Goal: Information Seeking & Learning: Compare options

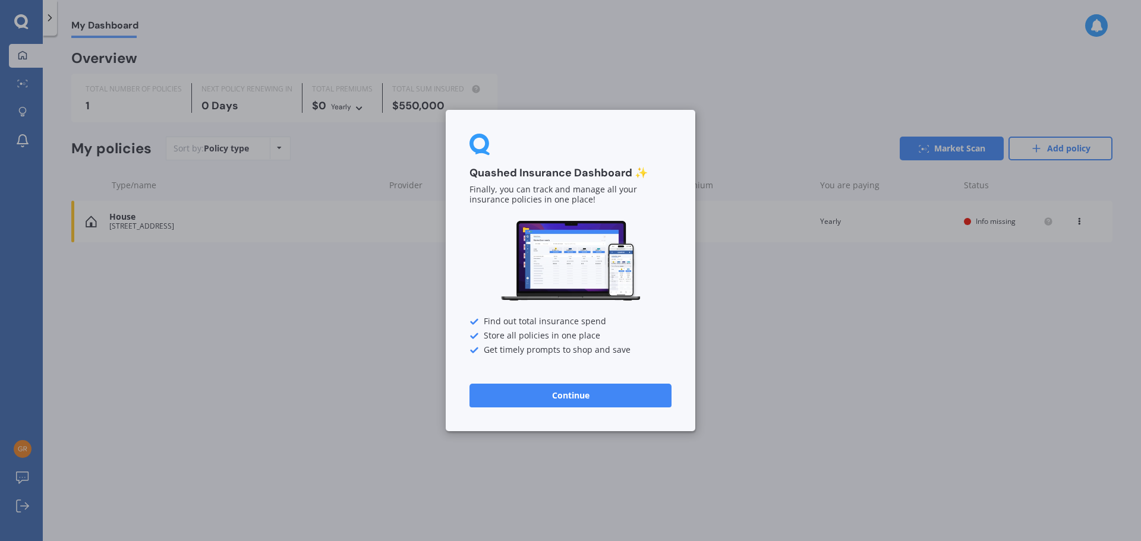
click at [567, 389] on button "Continue" at bounding box center [570, 396] width 202 height 24
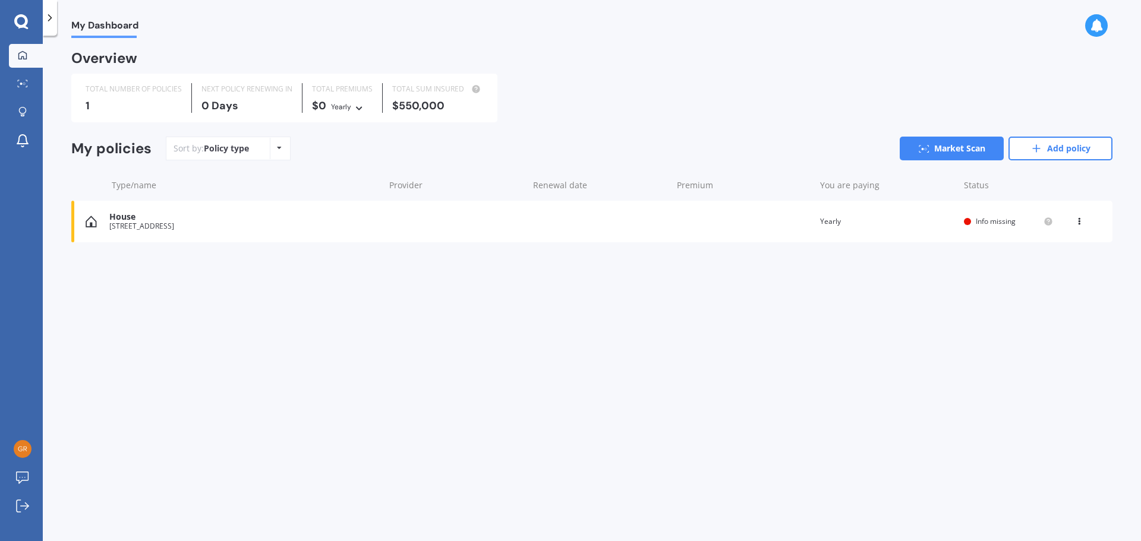
click at [983, 220] on span "Info missing" at bounding box center [995, 221] width 40 height 10
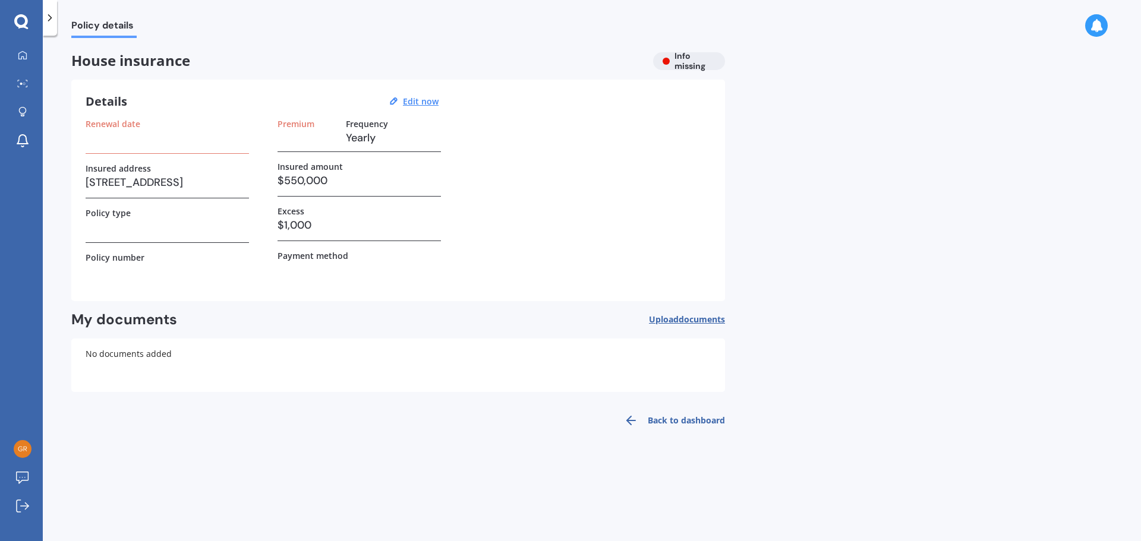
click at [668, 63] on div "House insurance Info missing" at bounding box center [397, 61] width 653 height 18
click at [684, 57] on div "House insurance Info missing" at bounding box center [397, 61] width 653 height 18
click at [682, 68] on div "House insurance Info missing" at bounding box center [397, 61] width 653 height 18
click at [432, 101] on u "Edit now" at bounding box center [421, 101] width 36 height 11
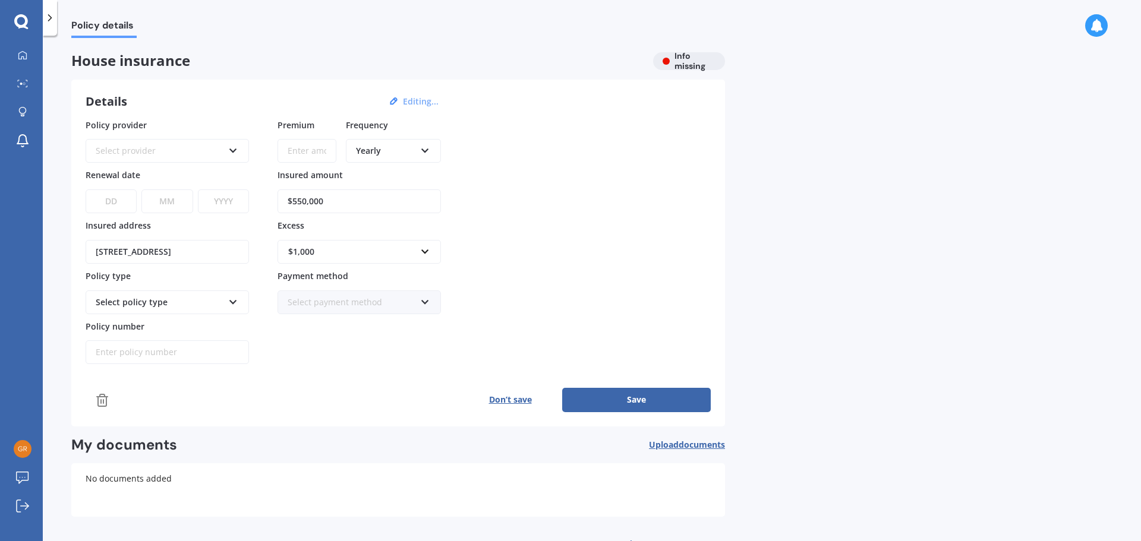
click at [427, 151] on icon at bounding box center [425, 148] width 10 height 8
click at [370, 236] on span "Monthly" at bounding box center [372, 237] width 33 height 11
click at [640, 399] on button "Save" at bounding box center [636, 400] width 149 height 24
click at [112, 149] on div "Select provider" at bounding box center [161, 150] width 123 height 13
click at [50, 20] on icon at bounding box center [50, 18] width 12 height 12
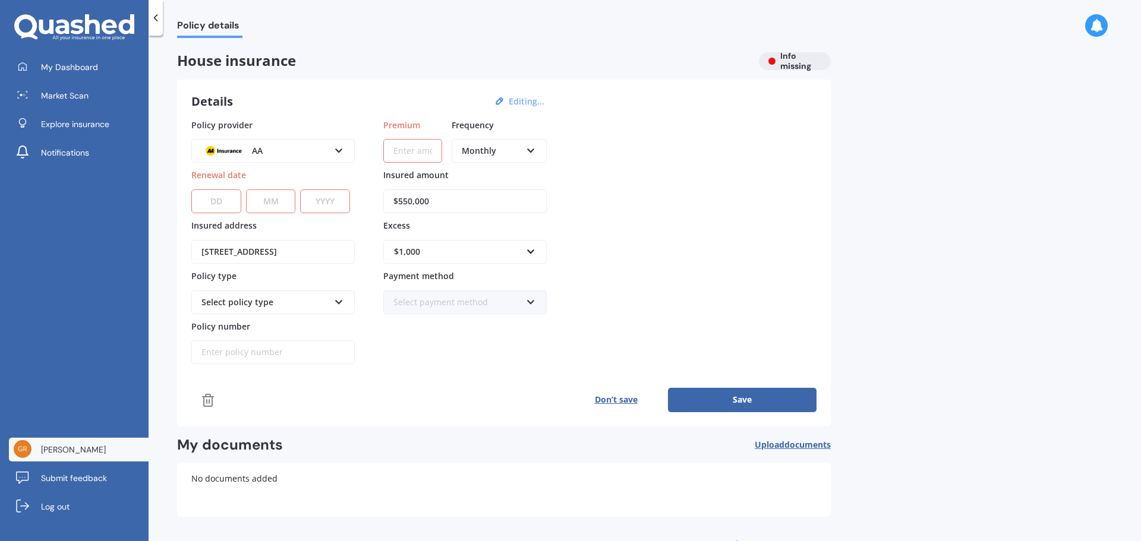
click at [52, 459] on link "[PERSON_NAME]" at bounding box center [79, 450] width 140 height 24
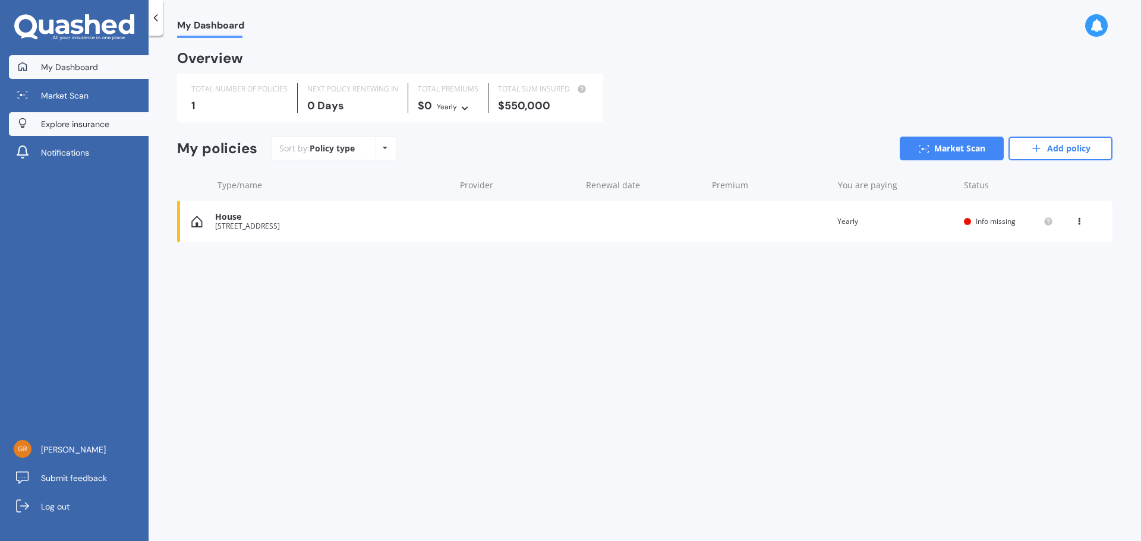
click at [59, 125] on span "Explore insurance" at bounding box center [75, 124] width 68 height 12
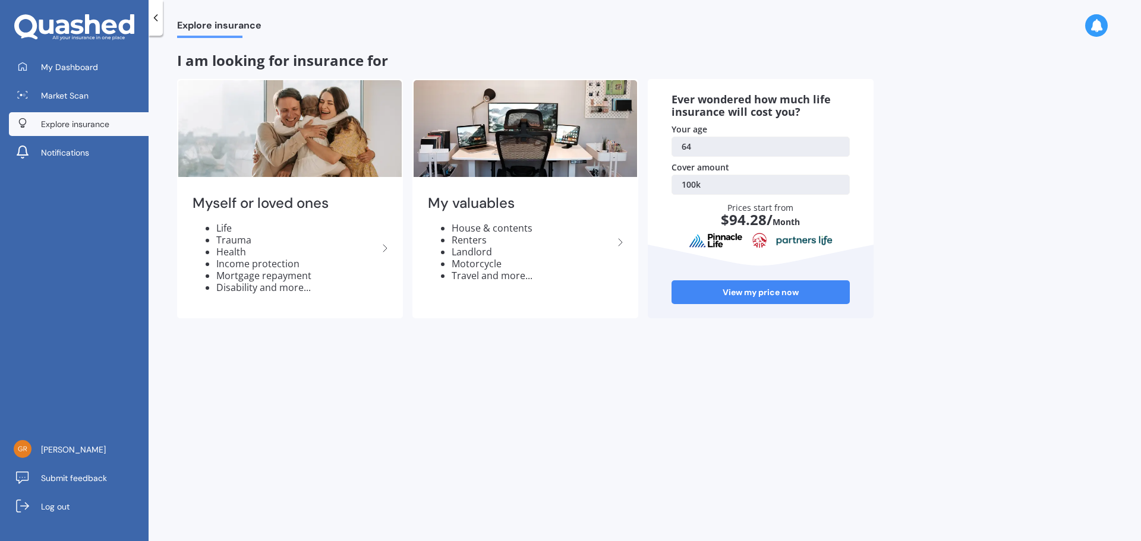
click at [701, 184] on link "100k" at bounding box center [760, 185] width 178 height 20
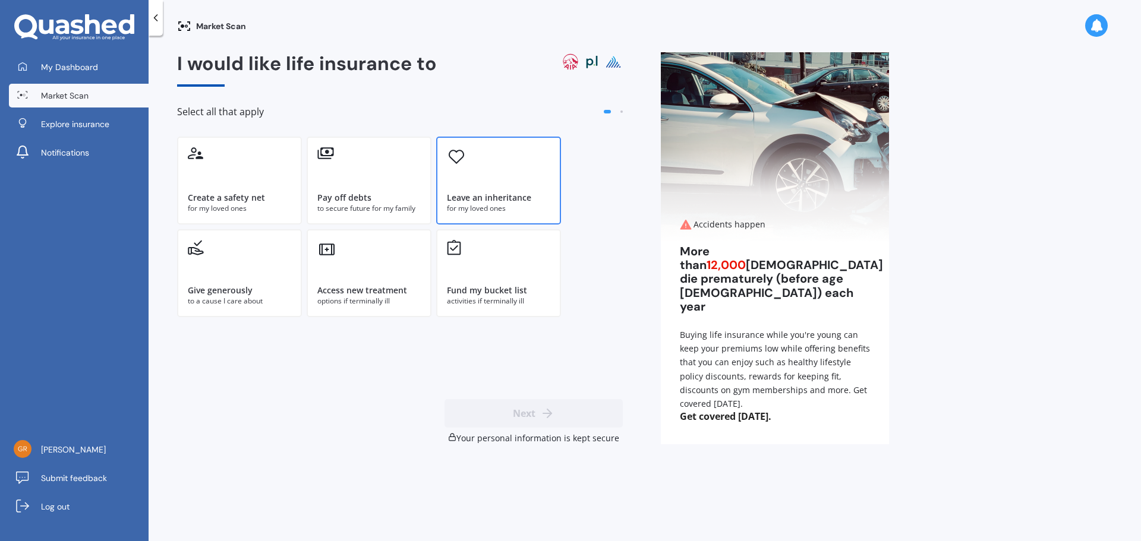
click at [505, 198] on div "Leave an inheritance" at bounding box center [489, 198] width 84 height 12
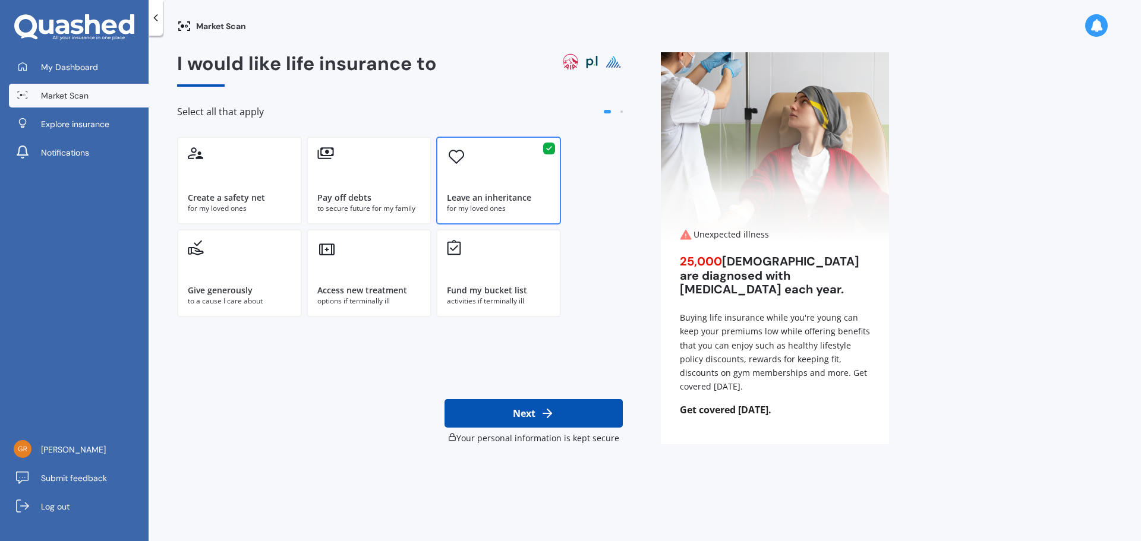
click at [533, 408] on button "Next" at bounding box center [533, 413] width 178 height 29
select select "08"
select select "05"
select select "1961"
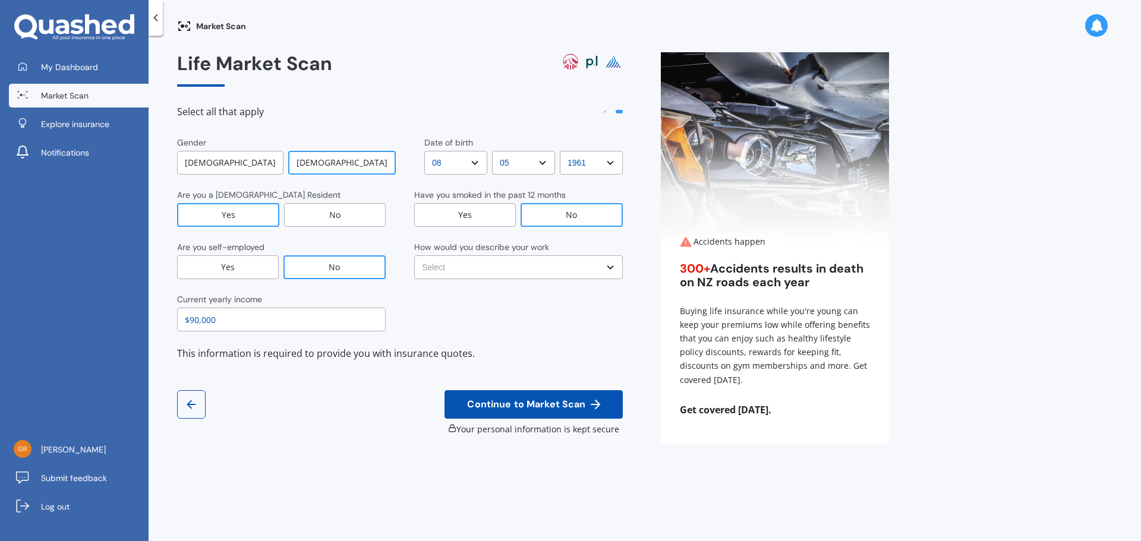
click at [611, 270] on select "Select No manual work e.g. lawyer, consultant, engineer Light manual work [PERS…" at bounding box center [518, 267] width 209 height 24
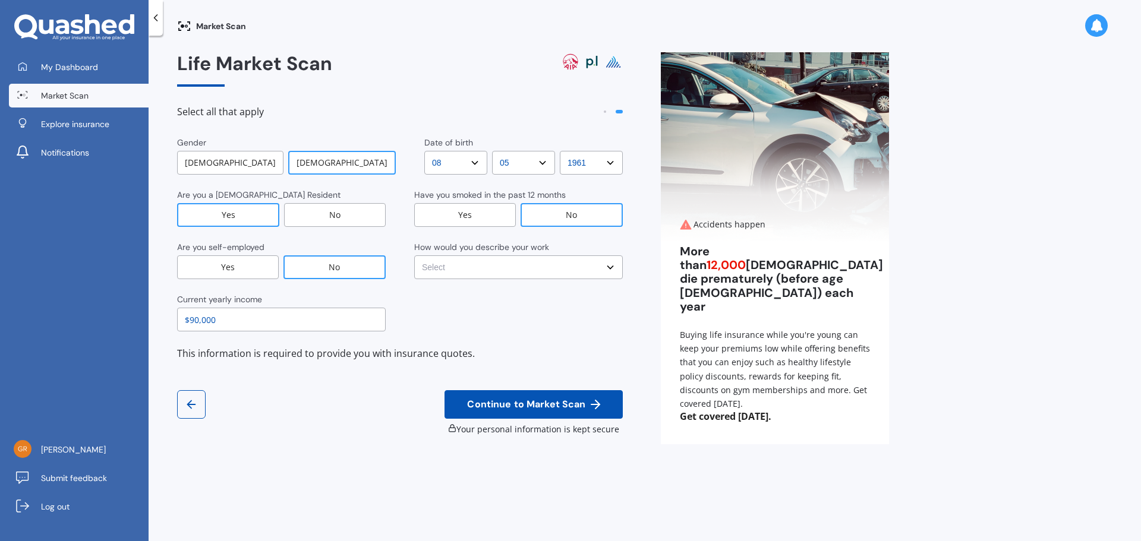
select select "Light manual work e.g. plumber, nurse, hairdresser"
click at [414, 255] on select "Select No manual work e.g. lawyer, consultant, engineer Light manual work [PERS…" at bounding box center [518, 267] width 209 height 24
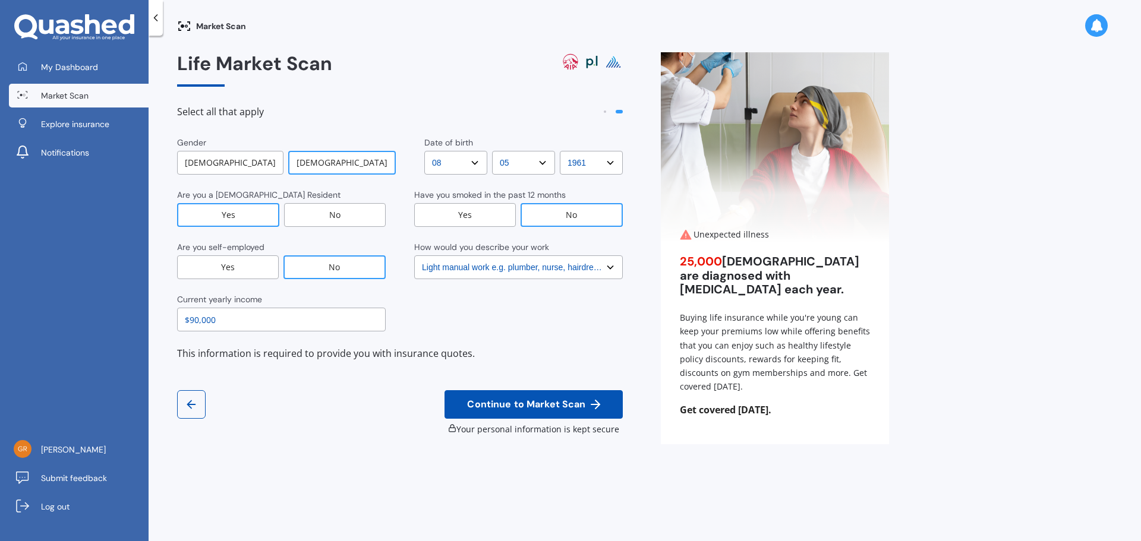
click at [536, 405] on span "Continue to Market Scan" at bounding box center [526, 404] width 123 height 11
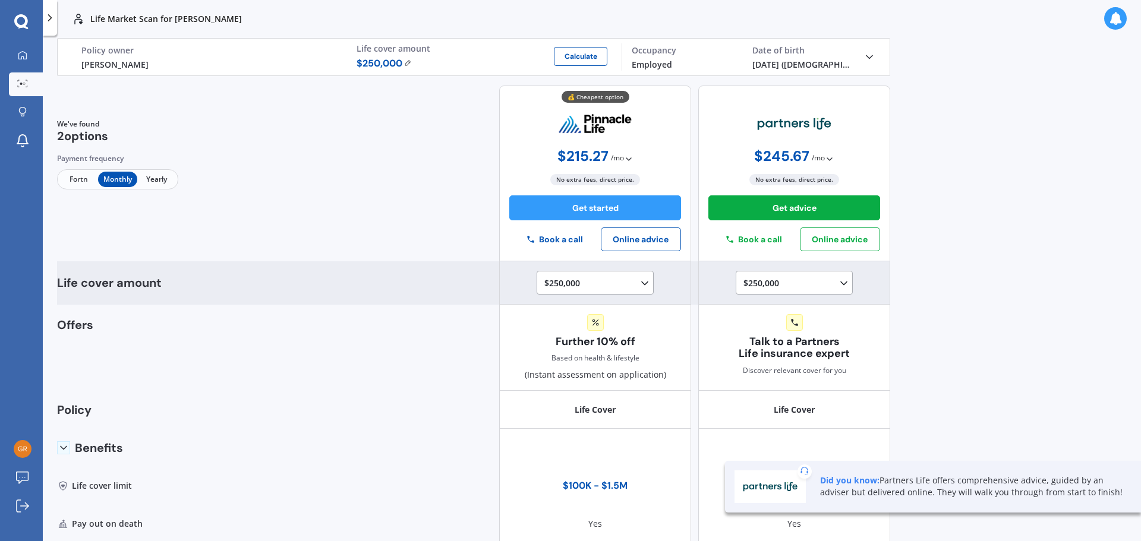
click at [642, 283] on polyline at bounding box center [645, 283] width 6 height 3
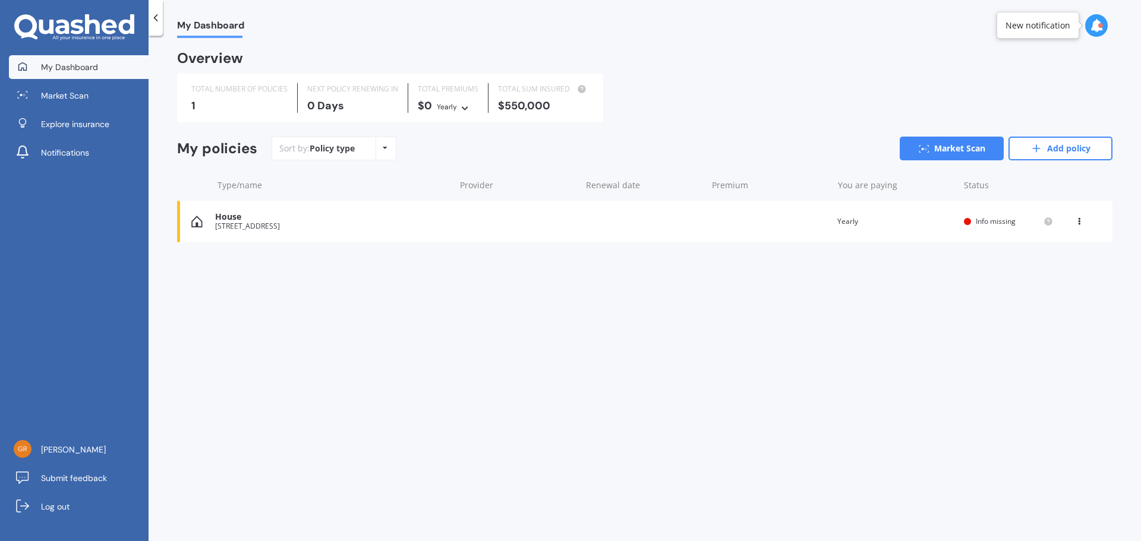
click at [384, 147] on icon at bounding box center [385, 147] width 5 height 7
click at [637, 377] on div "My Dashboard Overview TOTAL NUMBER OF POLICIES 1 NEXT POLICY RENEWING IN 0 Days…" at bounding box center [645, 291] width 992 height 506
click at [1054, 148] on link "Add policy" at bounding box center [1060, 149] width 104 height 24
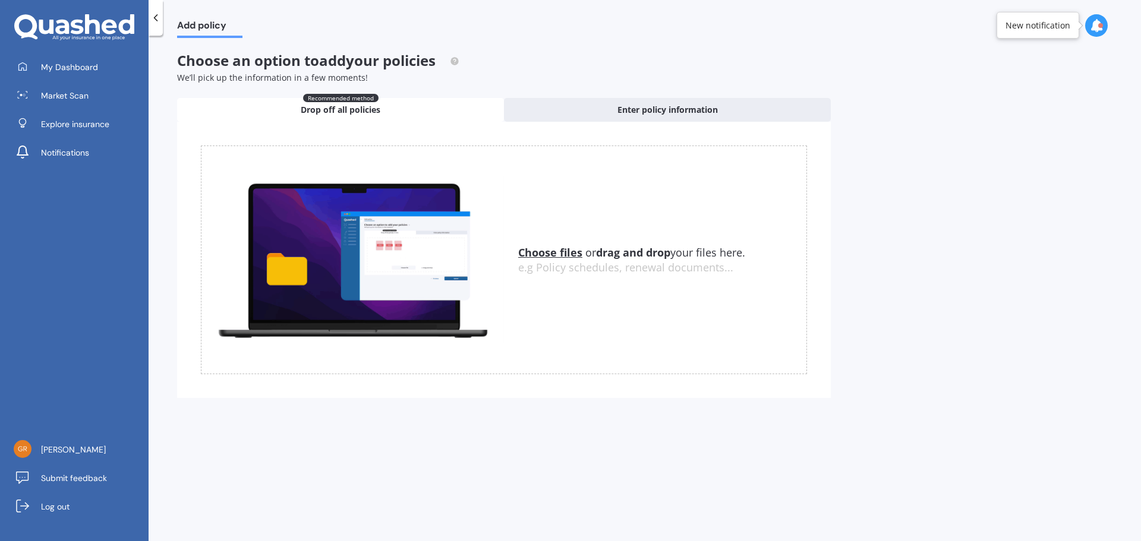
click at [151, 19] on icon at bounding box center [156, 18] width 12 height 12
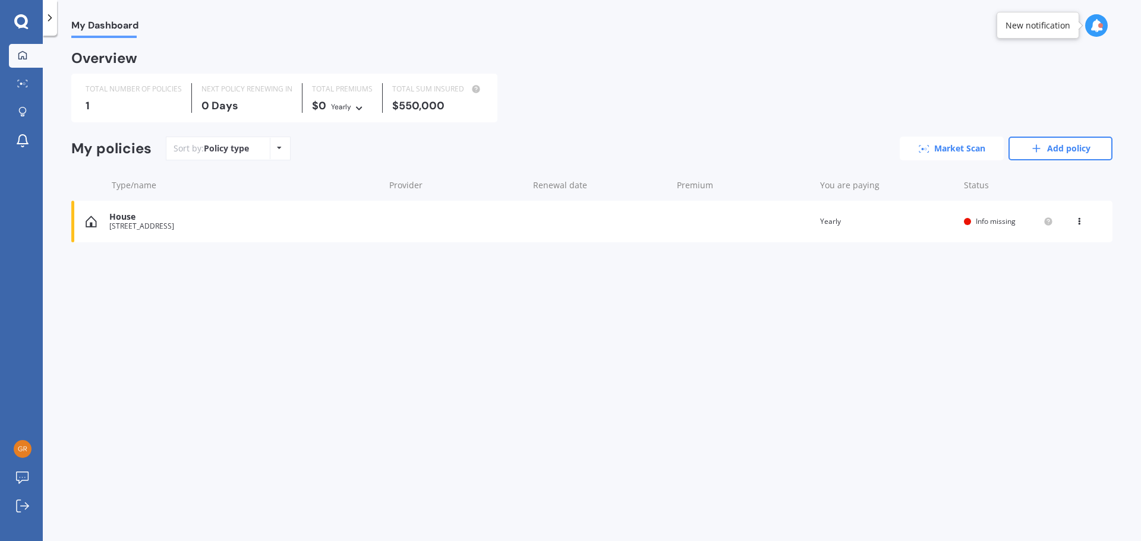
click at [918, 150] on icon at bounding box center [923, 149] width 11 height 8
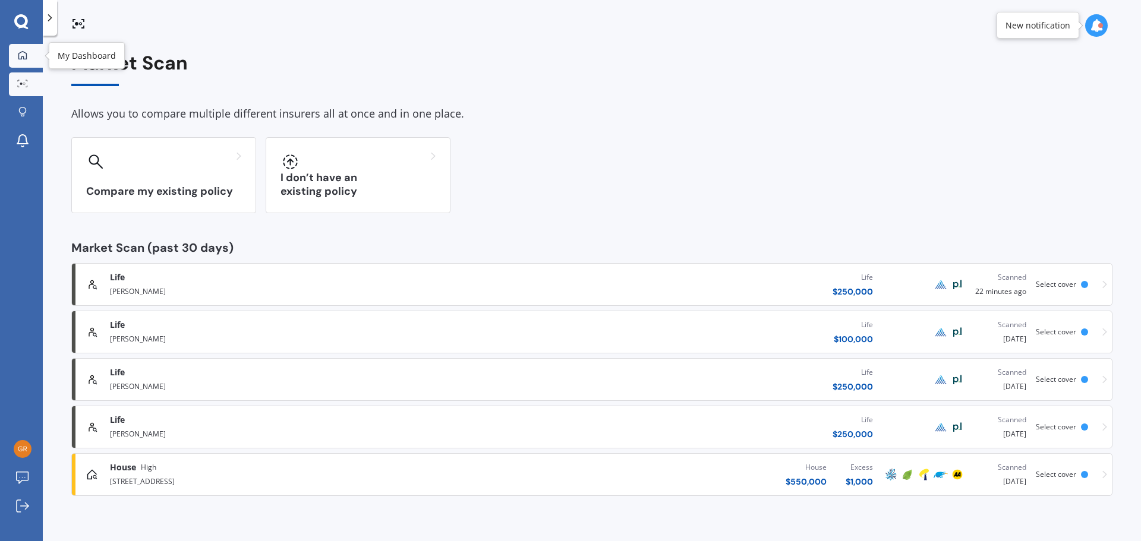
click at [18, 55] on icon at bounding box center [22, 54] width 8 height 8
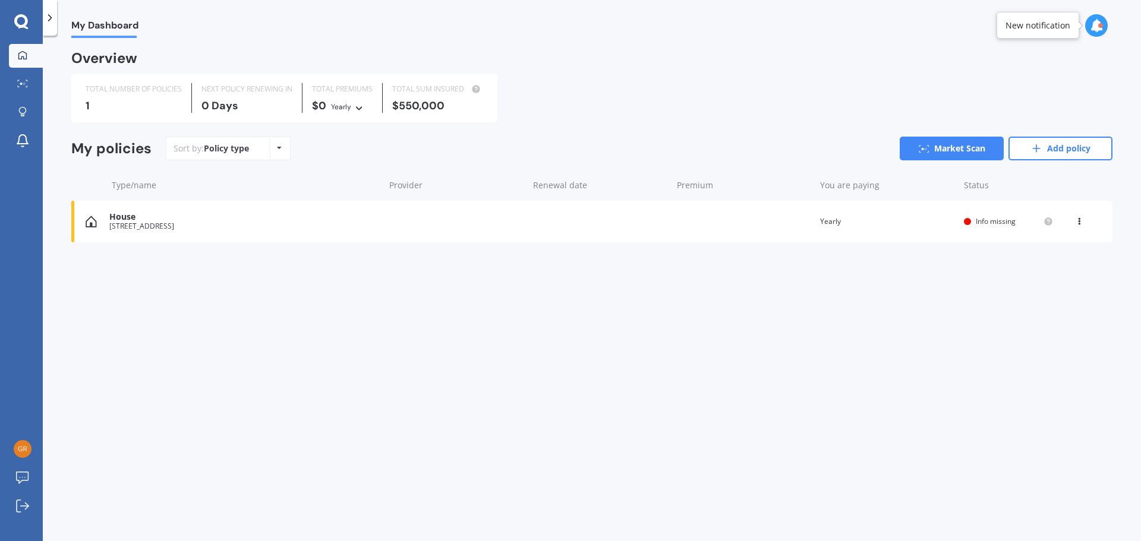
click at [279, 150] on icon at bounding box center [279, 147] width 5 height 7
click at [344, 387] on div "My Dashboard Overview TOTAL NUMBER OF POLICIES 1 NEXT POLICY RENEWING IN 0 Days…" at bounding box center [592, 291] width 1098 height 506
click at [147, 187] on div "Type/name" at bounding box center [246, 185] width 268 height 12
click at [103, 184] on div "Type/name Provider Renewal date Premium You are paying Status" at bounding box center [591, 185] width 1041 height 31
click at [22, 112] on icon at bounding box center [22, 112] width 8 height 10
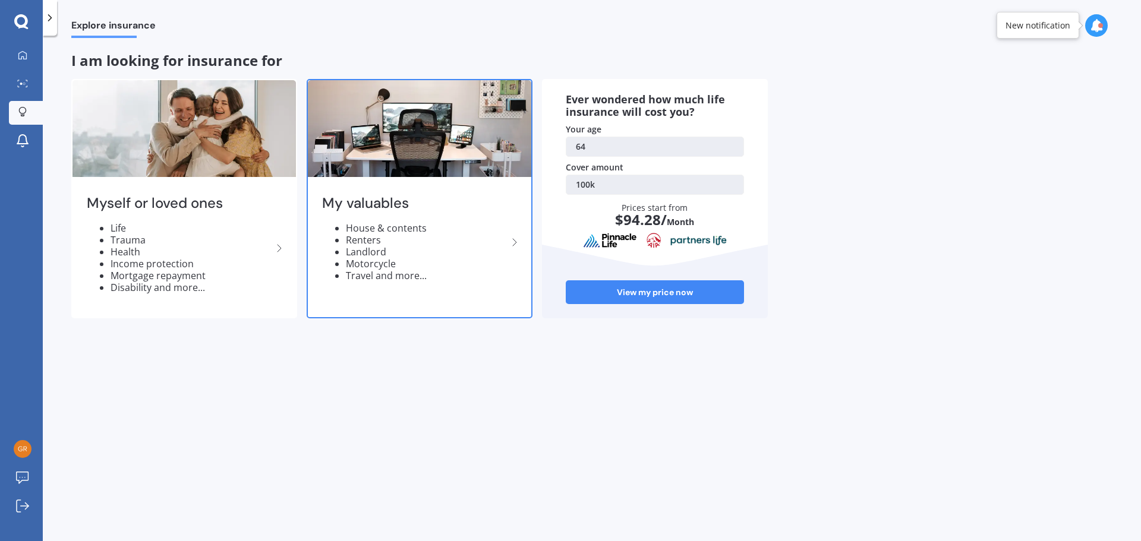
click at [353, 227] on li "House & contents" at bounding box center [427, 228] width 162 height 12
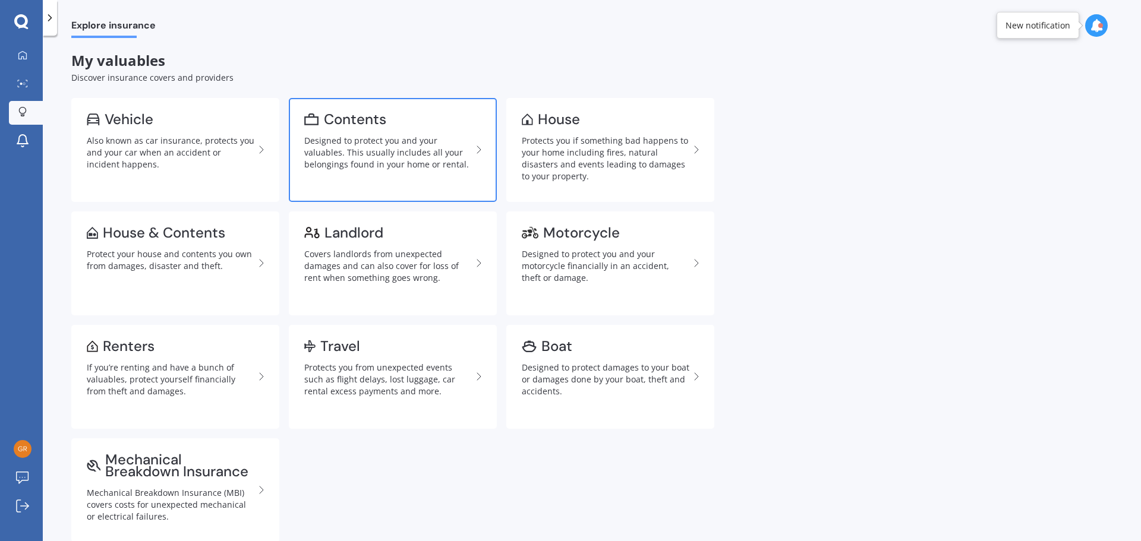
click at [381, 154] on div "Designed to protect you and your valuables. This usually includes all your belo…" at bounding box center [388, 153] width 168 height 36
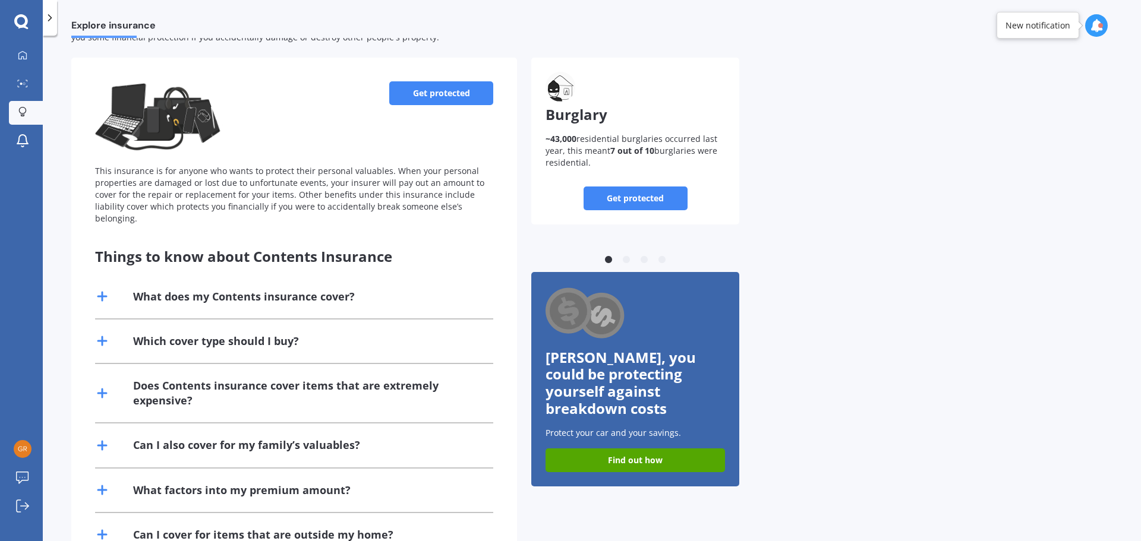
scroll to position [40, 0]
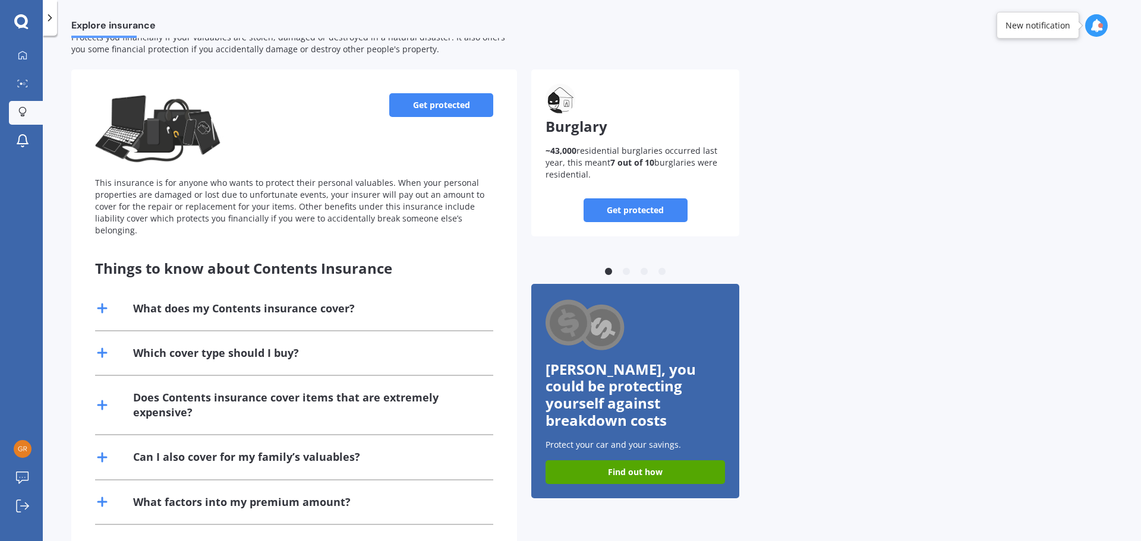
click at [435, 104] on link "Get protected" at bounding box center [441, 105] width 104 height 24
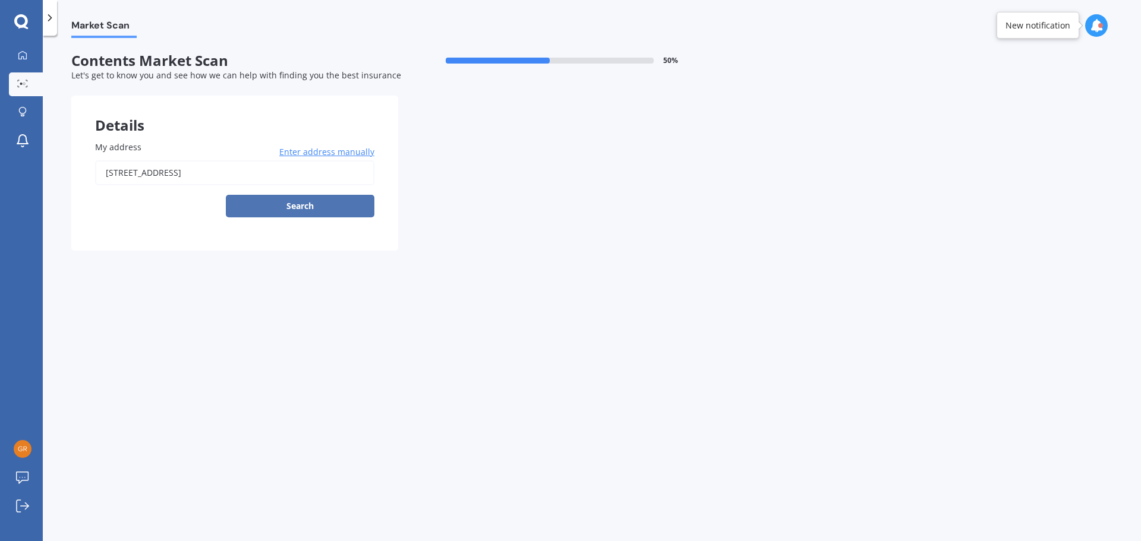
click at [304, 206] on button "Search" at bounding box center [300, 206] width 149 height 23
type input "[STREET_ADDRESS]"
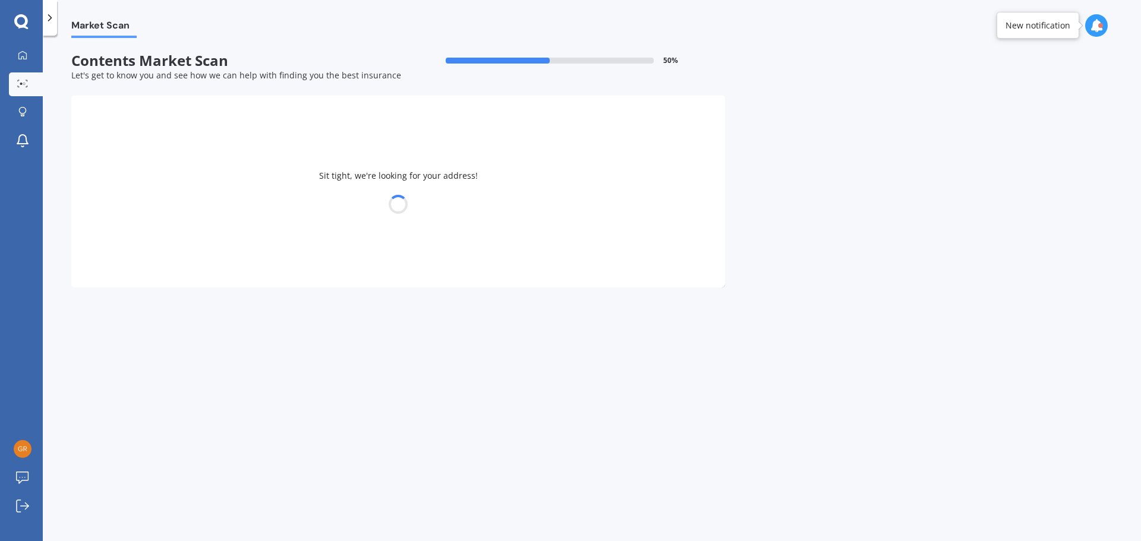
select select "08"
select select "05"
select select "1961"
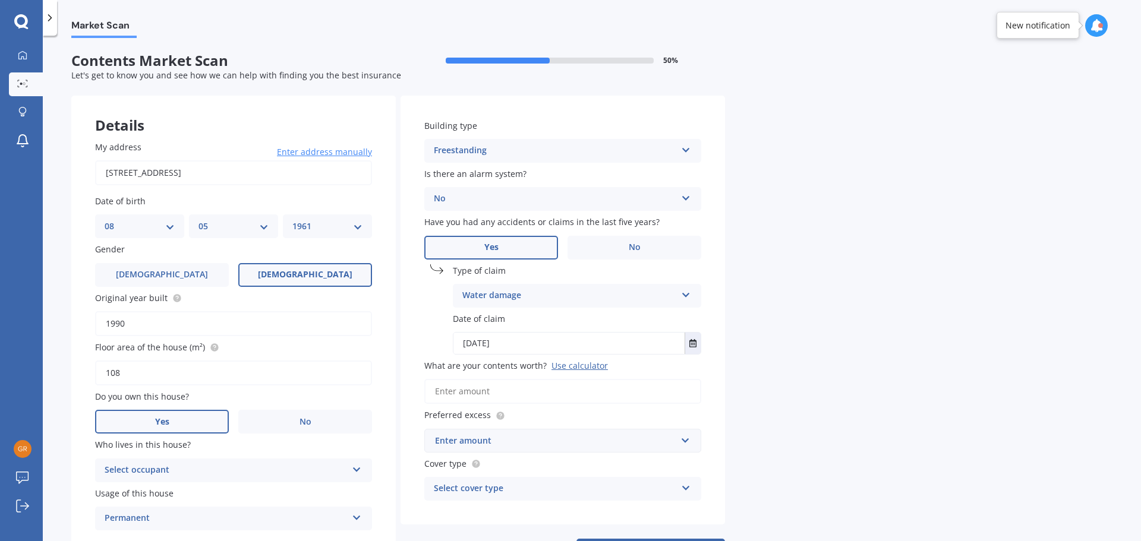
click at [686, 295] on icon at bounding box center [686, 293] width 10 height 8
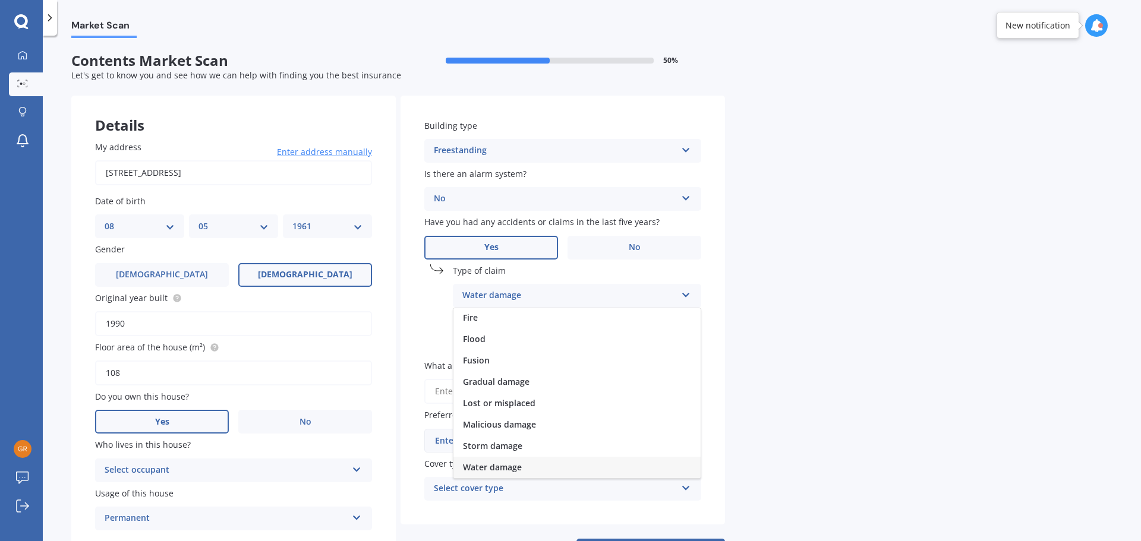
click at [849, 280] on div "Market Scan Contents Market Scan 50 % Let's get to know you and see how we can …" at bounding box center [592, 291] width 1098 height 506
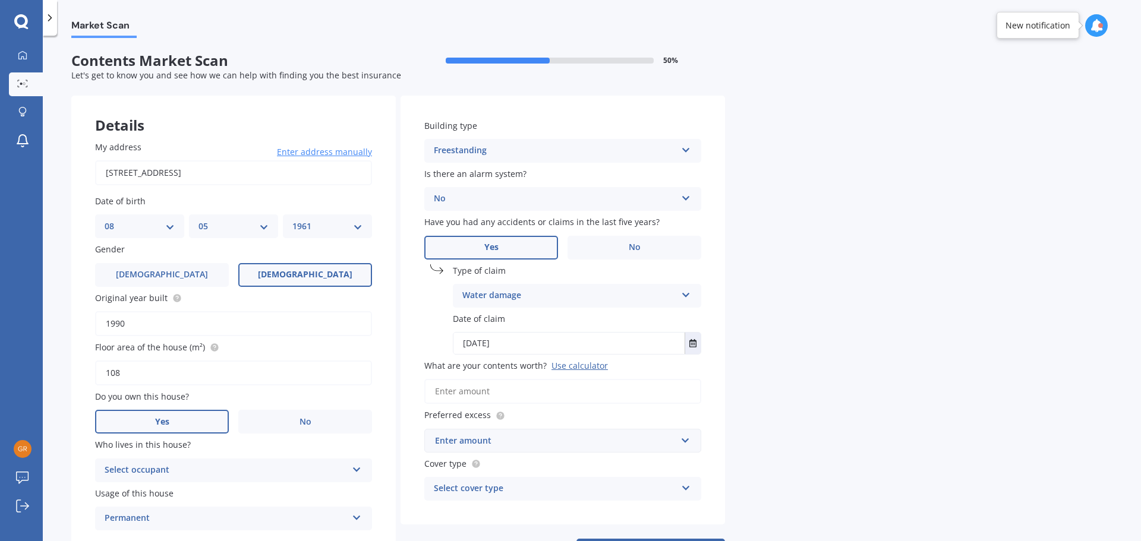
scroll to position [51, 0]
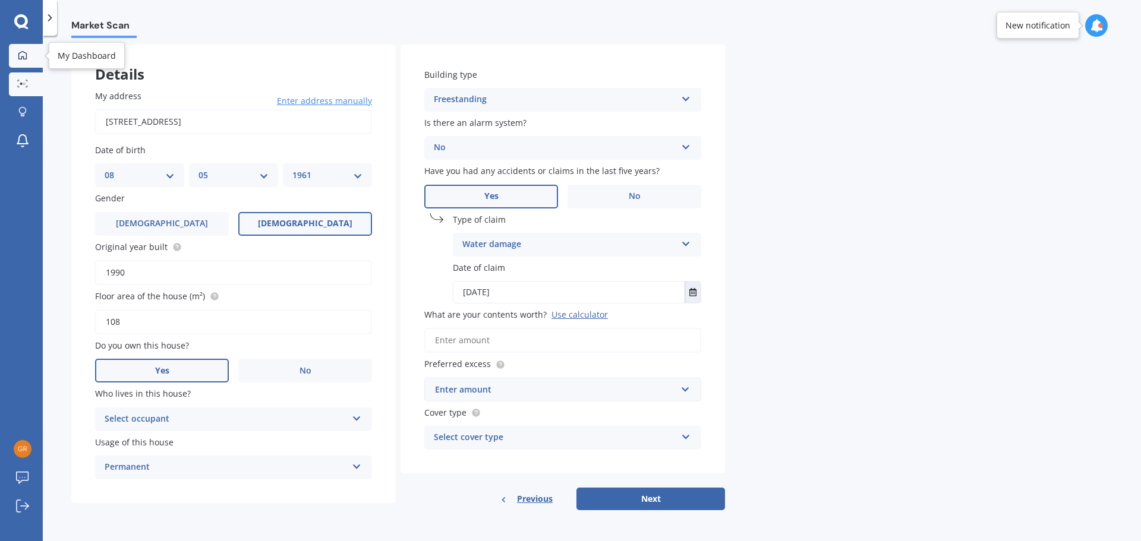
click at [23, 56] on icon at bounding box center [23, 55] width 10 height 10
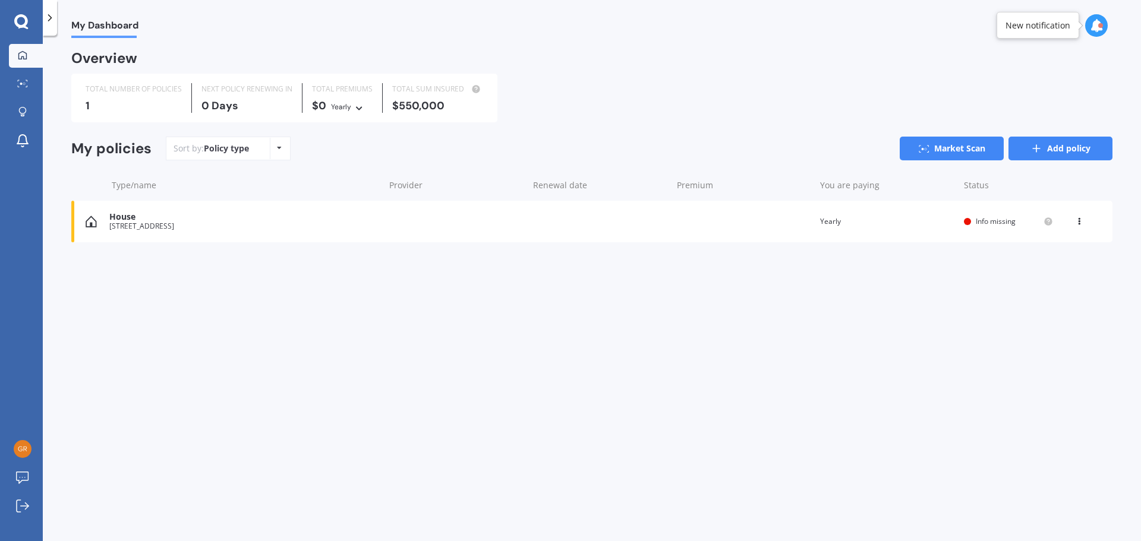
click at [1051, 150] on link "Add policy" at bounding box center [1060, 149] width 104 height 24
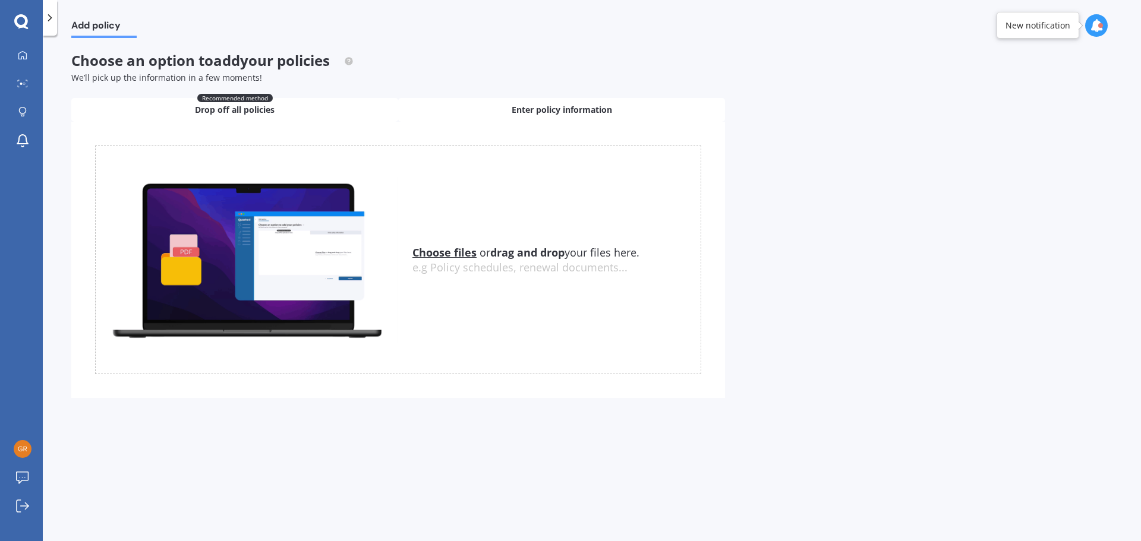
click at [554, 114] on span "Enter policy information" at bounding box center [561, 110] width 100 height 12
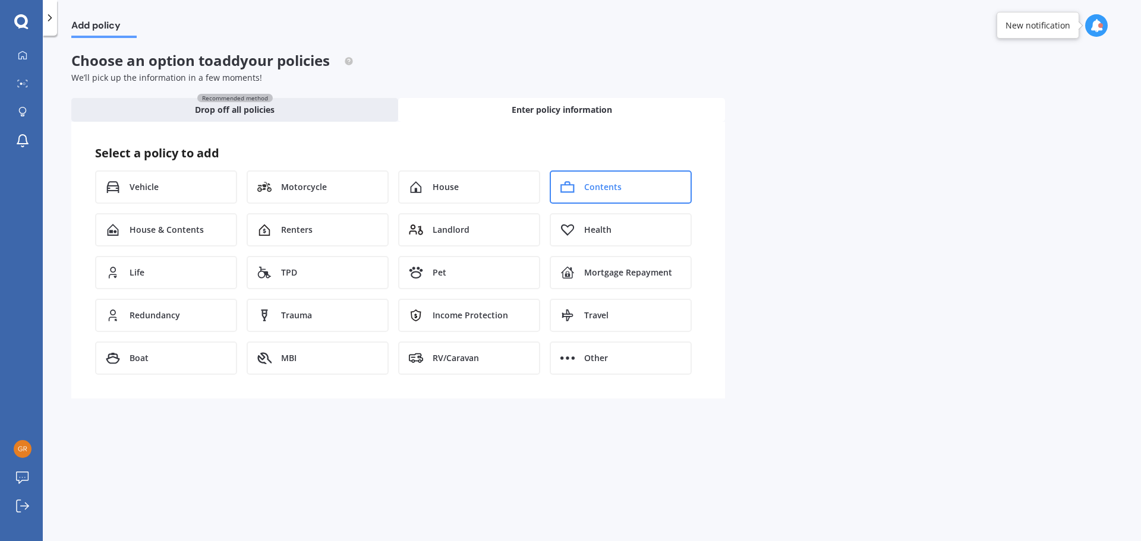
click at [604, 188] on span "Contents" at bounding box center [602, 187] width 37 height 12
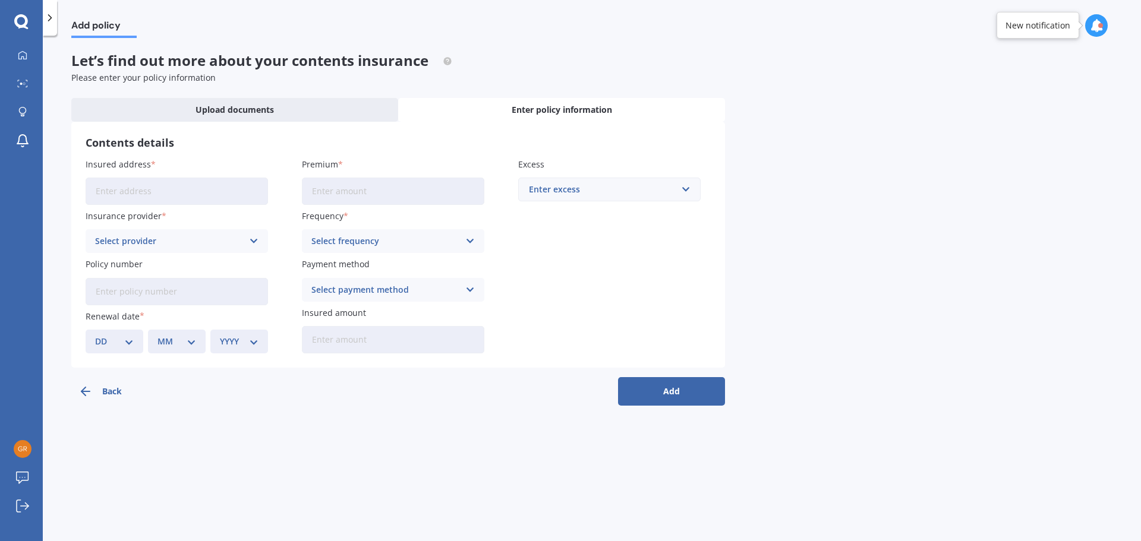
click at [96, 190] on input "Insured address" at bounding box center [177, 191] width 182 height 27
click at [156, 217] on span "Insurance provider" at bounding box center [124, 215] width 76 height 11
click at [257, 239] on icon at bounding box center [254, 241] width 10 height 13
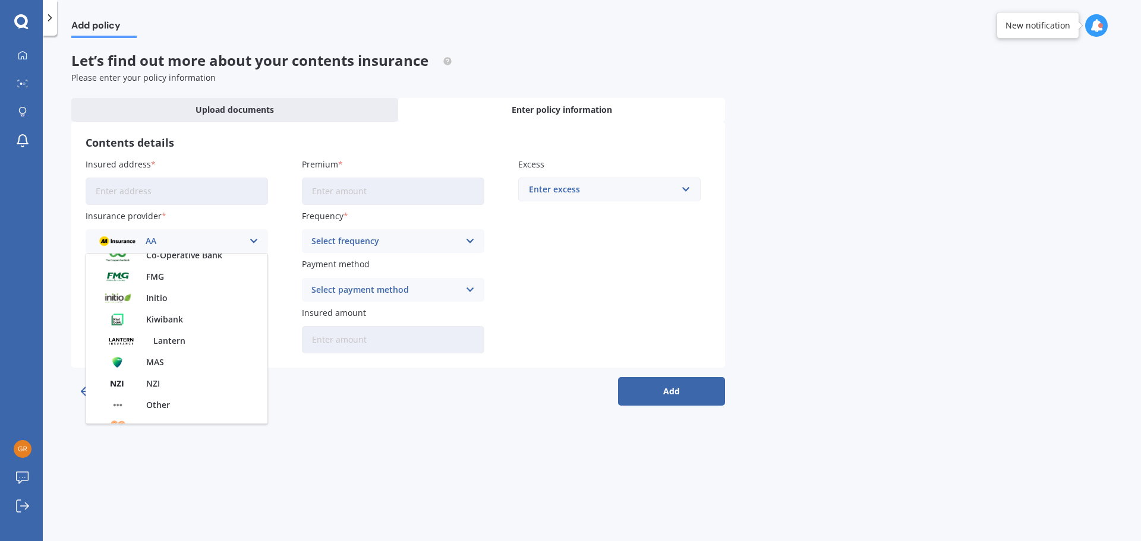
scroll to position [188, 0]
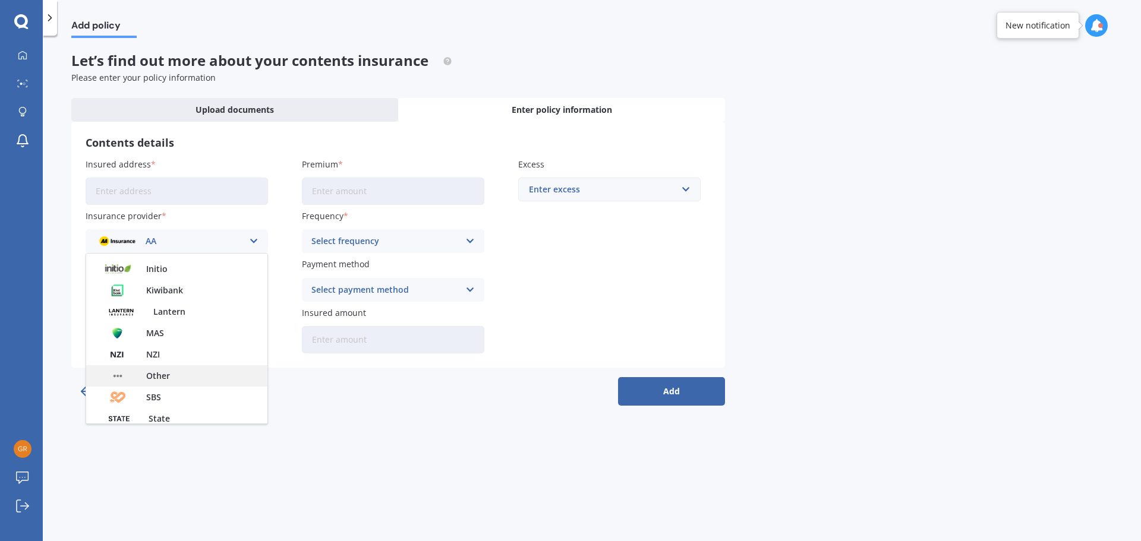
click at [153, 376] on span "Other" at bounding box center [158, 376] width 24 height 8
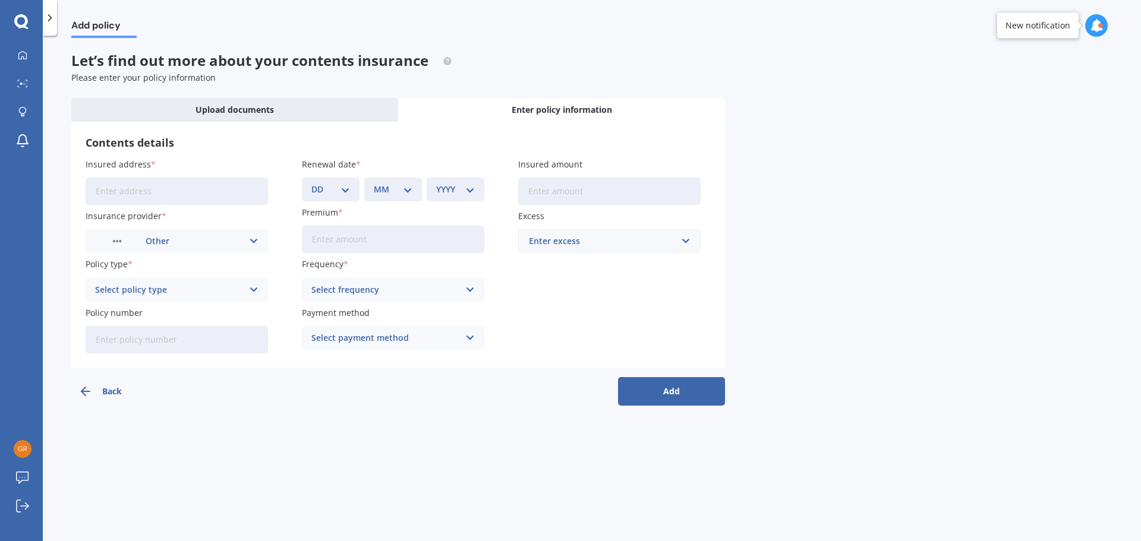
click at [250, 290] on icon at bounding box center [254, 289] width 10 height 13
click at [232, 314] on div "Limited" at bounding box center [176, 312] width 181 height 21
click at [160, 198] on input "Insured address" at bounding box center [177, 191] width 182 height 27
type input "4 Schiska Road, Topuni 0975"
click at [416, 240] on input "Premium" at bounding box center [393, 239] width 182 height 27
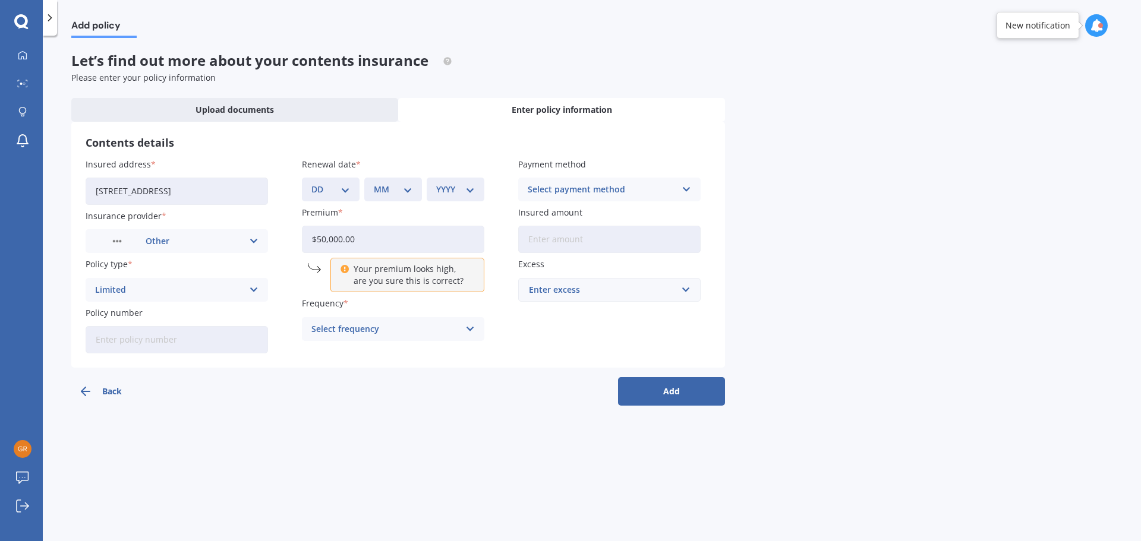
click at [356, 238] on input "$50,000.00" at bounding box center [393, 239] width 182 height 27
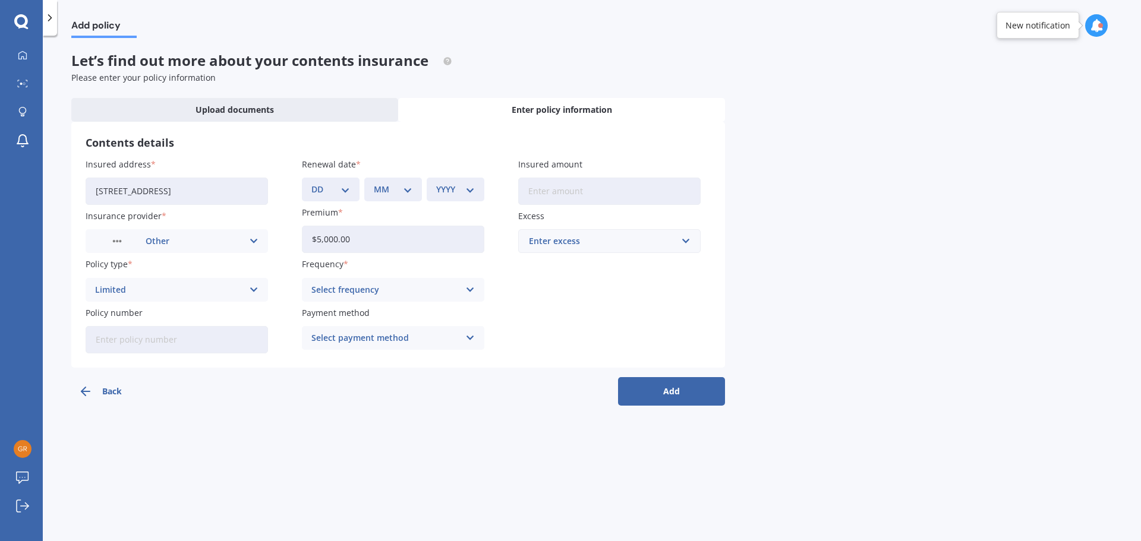
type input "$50,000.00"
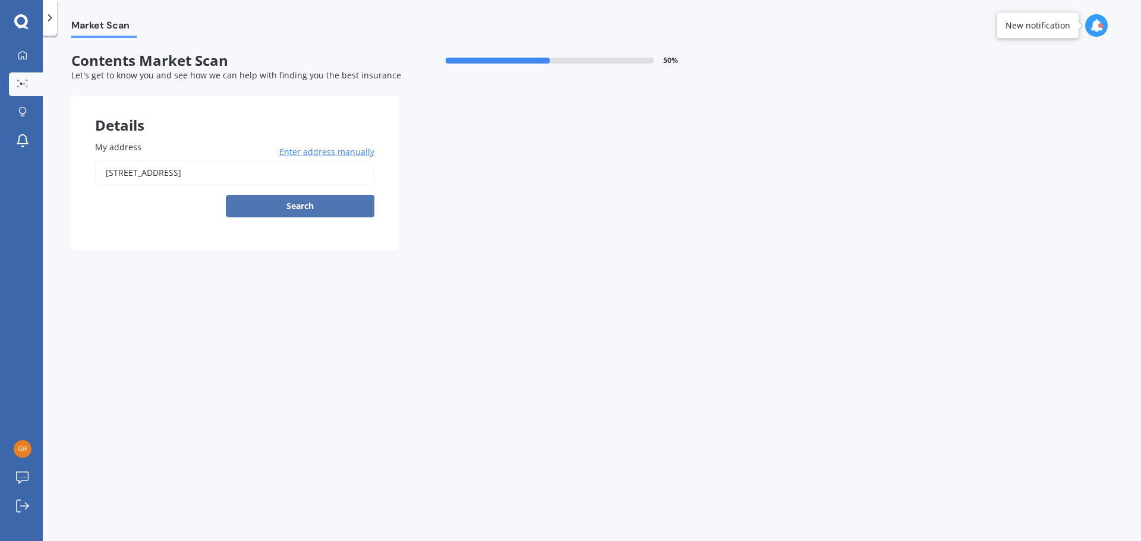
click at [310, 204] on button "Search" at bounding box center [300, 206] width 149 height 23
type input "[STREET_ADDRESS]"
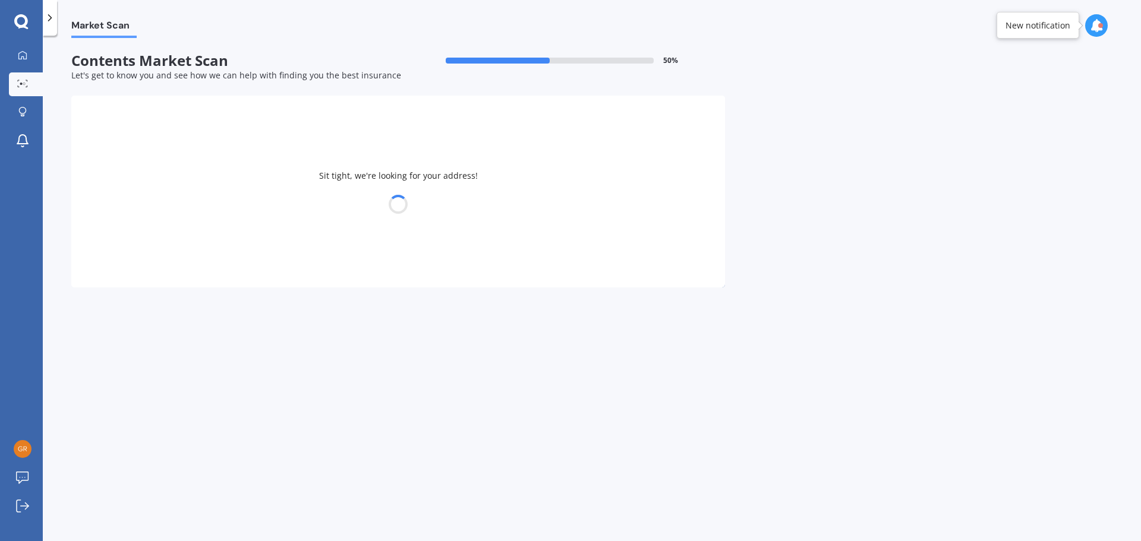
select select "08"
select select "05"
select select "1961"
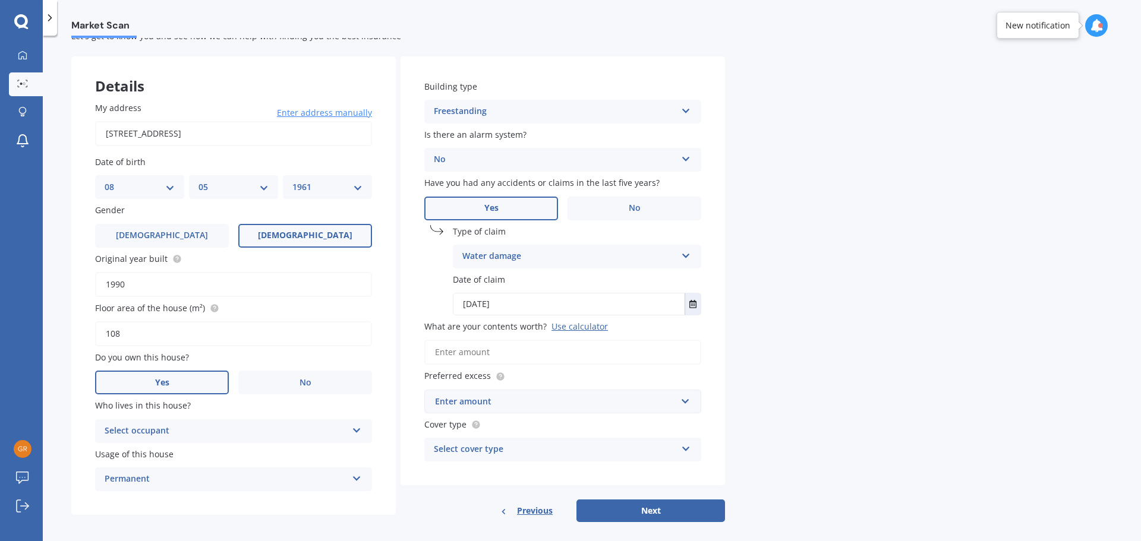
scroll to position [51, 0]
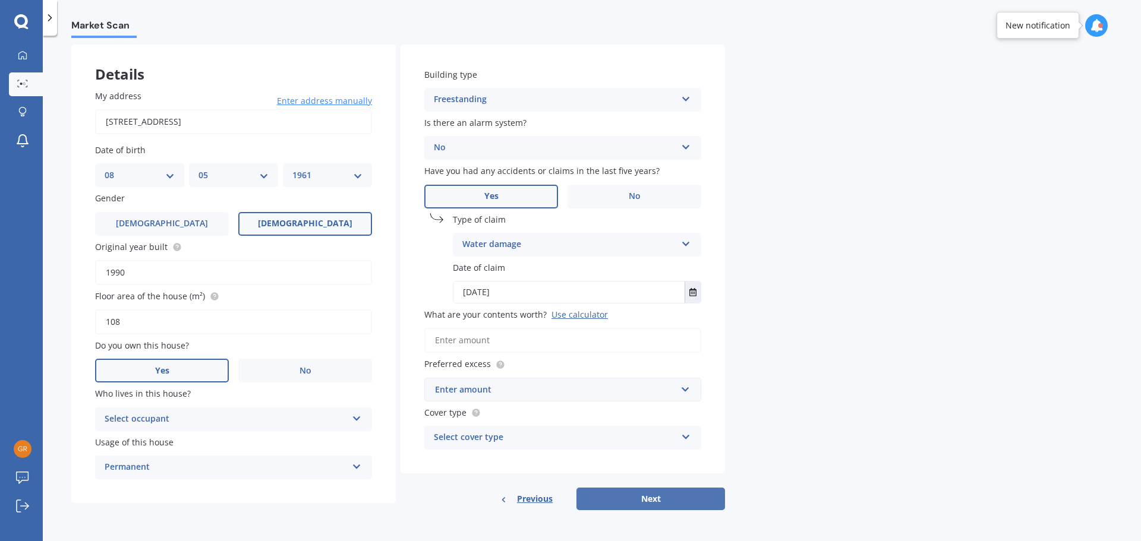
click at [653, 494] on button "Next" at bounding box center [650, 499] width 149 height 23
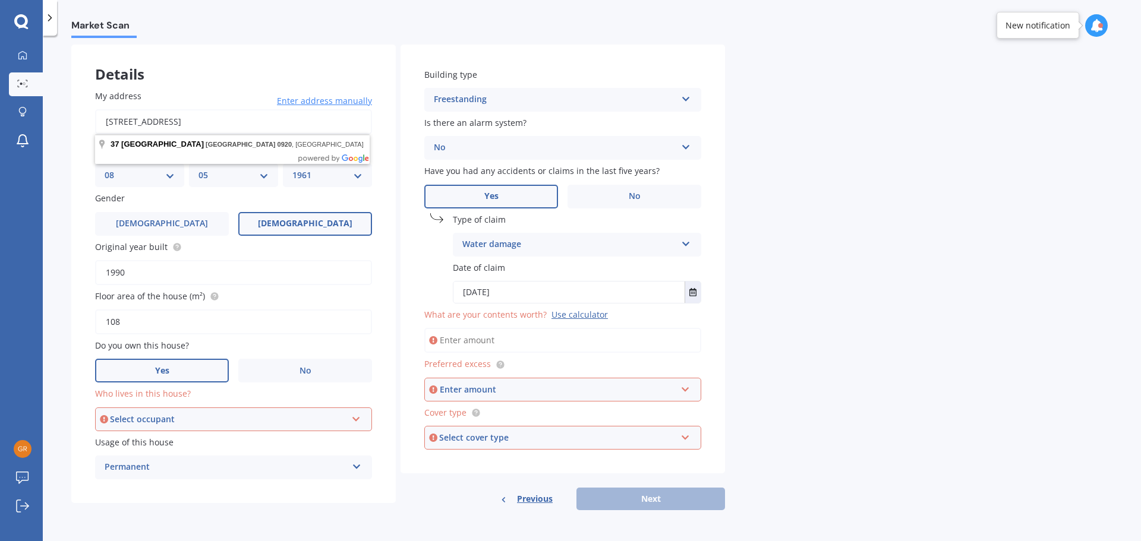
drag, startPoint x: 105, startPoint y: 119, endPoint x: 318, endPoint y: 122, distance: 212.7
click at [318, 122] on input "[STREET_ADDRESS]" at bounding box center [233, 121] width 277 height 25
type input "4 Schiska Road, Topuni 0975"
click at [356, 419] on icon at bounding box center [356, 417] width 10 height 8
click at [271, 444] on div "Owner" at bounding box center [233, 441] width 274 height 21
